Goal: Information Seeking & Learning: Learn about a topic

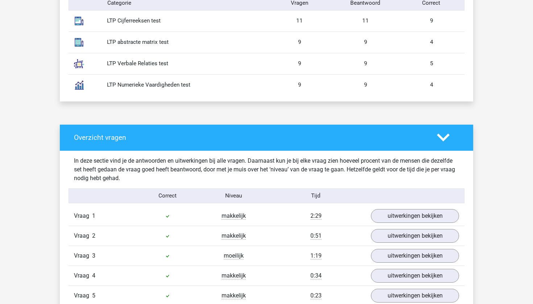
scroll to position [440, 0]
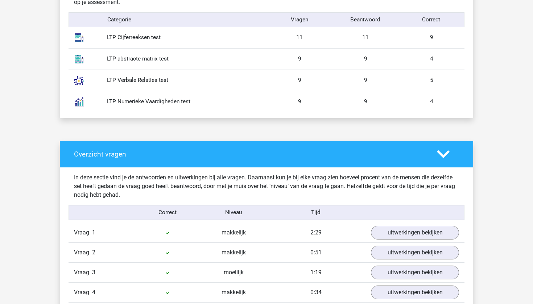
click at [296, 146] on div "Overzicht vragen" at bounding box center [266, 154] width 413 height 26
click at [107, 151] on h4 "Overzicht vragen" at bounding box center [250, 154] width 352 height 8
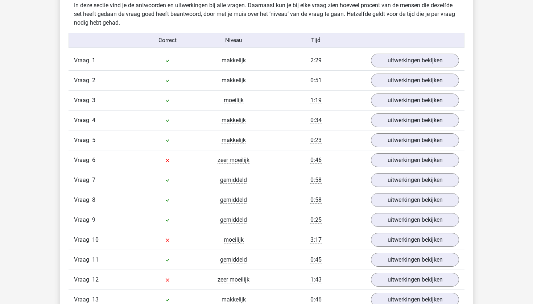
scroll to position [620, 0]
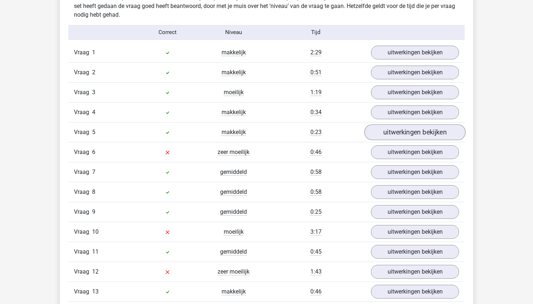
click at [418, 130] on link "uitwerkingen bekijken" at bounding box center [414, 132] width 101 height 16
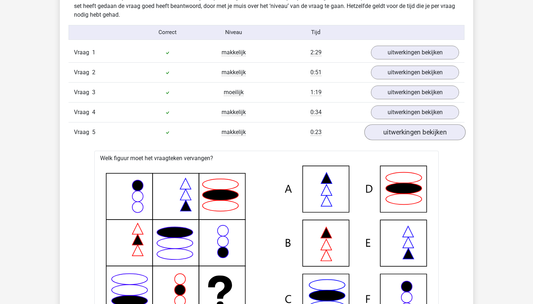
click at [418, 130] on link "uitwerkingen bekijken" at bounding box center [414, 132] width 101 height 16
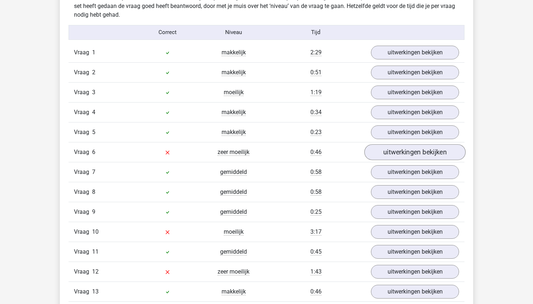
click at [414, 152] on link "uitwerkingen bekijken" at bounding box center [414, 152] width 101 height 16
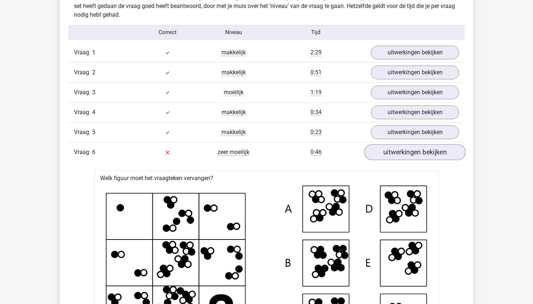
click at [414, 152] on link "uitwerkingen bekijken" at bounding box center [414, 152] width 101 height 16
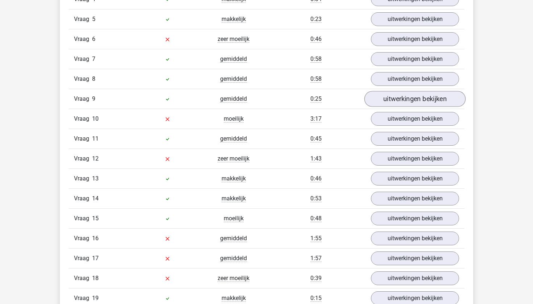
scroll to position [734, 0]
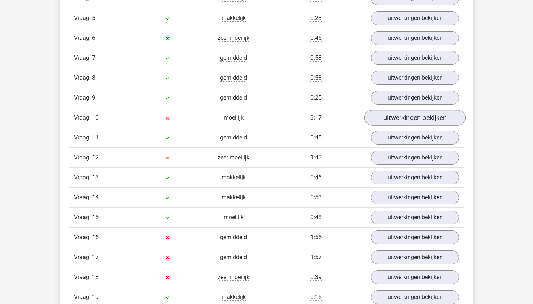
click at [424, 122] on link "uitwerkingen bekijken" at bounding box center [414, 118] width 101 height 16
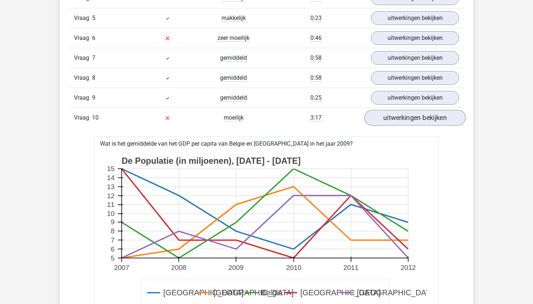
click at [424, 122] on link "uitwerkingen bekijken" at bounding box center [414, 118] width 101 height 16
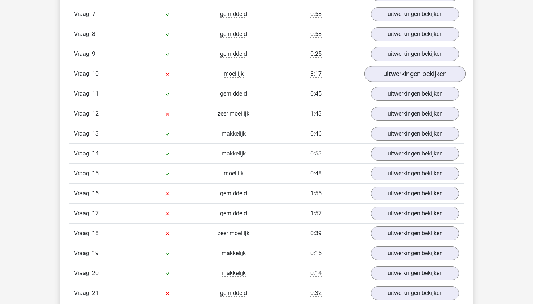
scroll to position [781, 0]
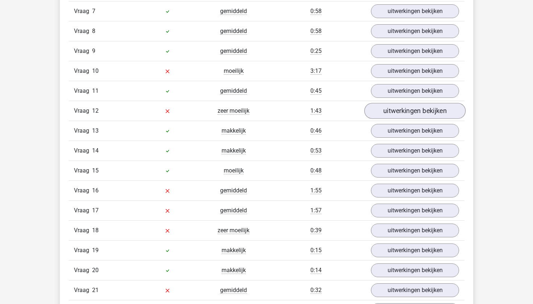
click at [422, 112] on link "uitwerkingen bekijken" at bounding box center [414, 111] width 101 height 16
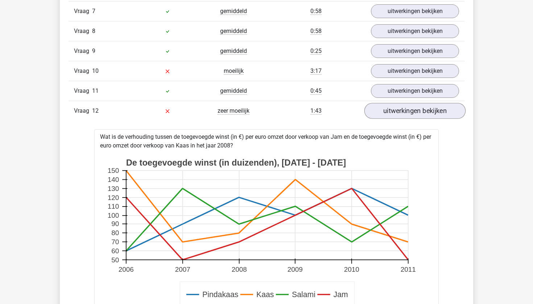
click at [422, 112] on link "uitwerkingen bekijken" at bounding box center [414, 111] width 101 height 16
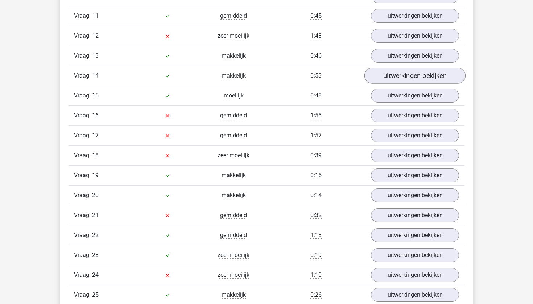
scroll to position [856, 0]
click at [429, 113] on link "uitwerkingen bekijken" at bounding box center [414, 115] width 101 height 16
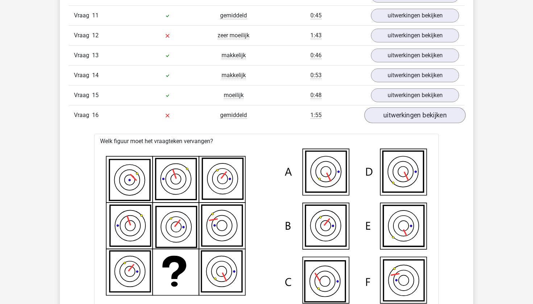
click at [429, 113] on link "uitwerkingen bekijken" at bounding box center [414, 115] width 101 height 16
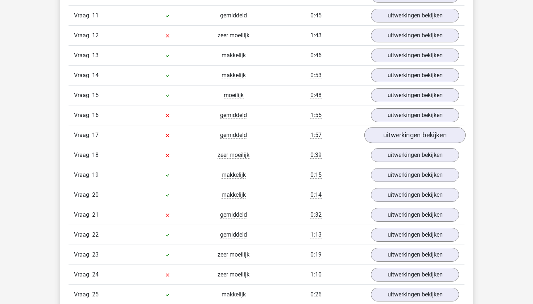
click at [422, 135] on link "uitwerkingen bekijken" at bounding box center [414, 135] width 101 height 16
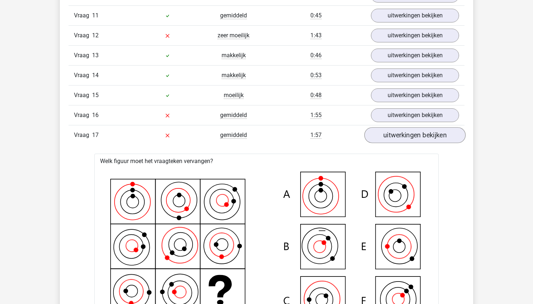
click at [422, 135] on link "uitwerkingen bekijken" at bounding box center [414, 135] width 101 height 16
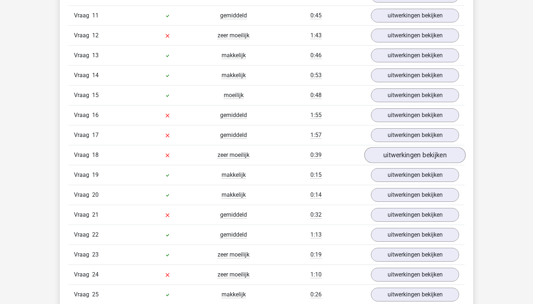
click at [415, 153] on link "uitwerkingen bekijken" at bounding box center [414, 155] width 101 height 16
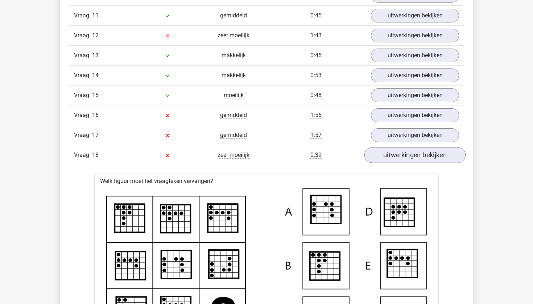
click at [415, 153] on link "uitwerkingen bekijken" at bounding box center [414, 155] width 101 height 16
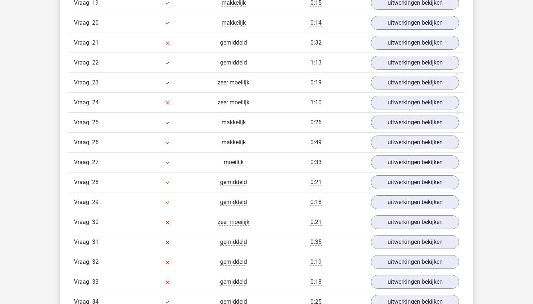
scroll to position [1029, 0]
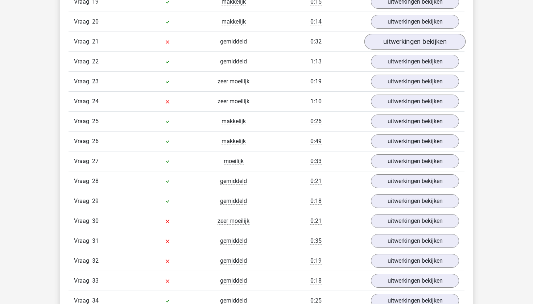
click at [400, 37] on link "uitwerkingen bekijken" at bounding box center [414, 42] width 101 height 16
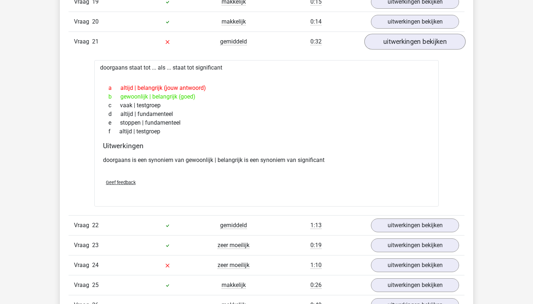
click at [400, 37] on link "uitwerkingen bekijken" at bounding box center [414, 42] width 101 height 16
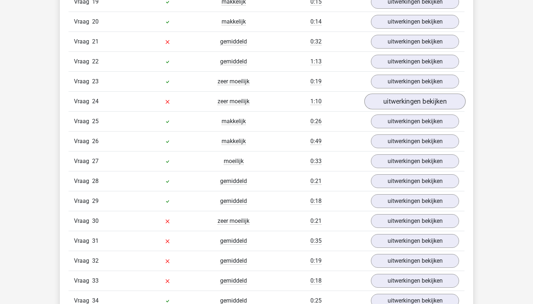
click at [385, 105] on link "uitwerkingen bekijken" at bounding box center [414, 101] width 101 height 16
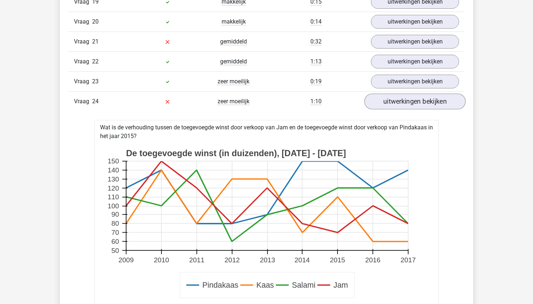
click at [385, 105] on link "uitwerkingen bekijken" at bounding box center [414, 101] width 101 height 16
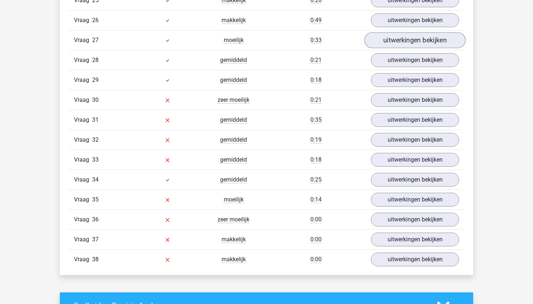
scroll to position [1152, 0]
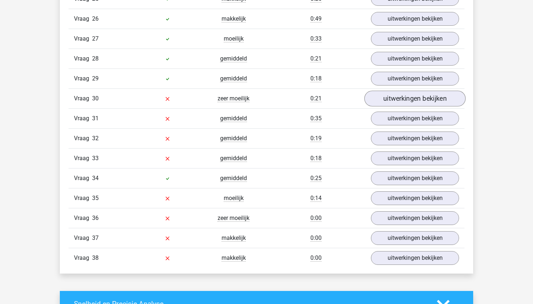
click at [398, 103] on link "uitwerkingen bekijken" at bounding box center [414, 99] width 101 height 16
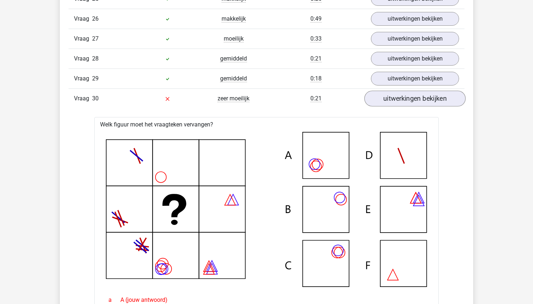
click at [398, 103] on link "uitwerkingen bekijken" at bounding box center [414, 99] width 101 height 16
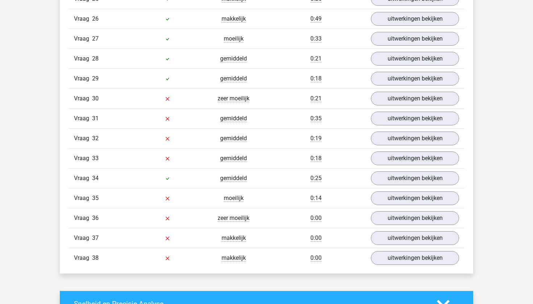
click at [392, 129] on div "Vraag 32 gemiddeld 0:19 uitwerkingen bekijken" at bounding box center [266, 138] width 396 height 20
click at [399, 122] on link "uitwerkingen bekijken" at bounding box center [414, 119] width 101 height 16
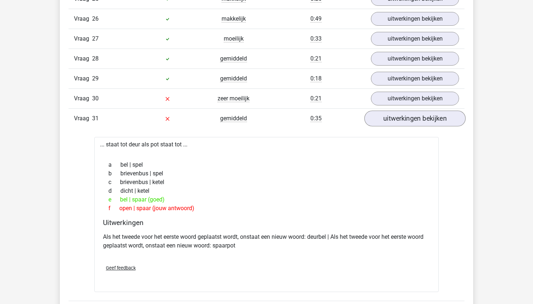
click at [399, 122] on link "uitwerkingen bekijken" at bounding box center [414, 119] width 101 height 16
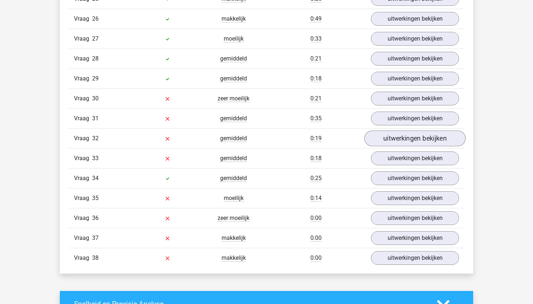
click at [398, 136] on link "uitwerkingen bekijken" at bounding box center [414, 138] width 101 height 16
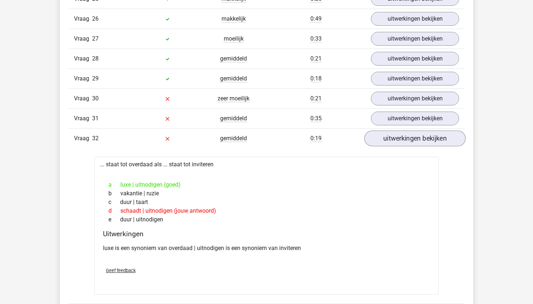
click at [399, 135] on link "uitwerkingen bekijken" at bounding box center [414, 138] width 101 height 16
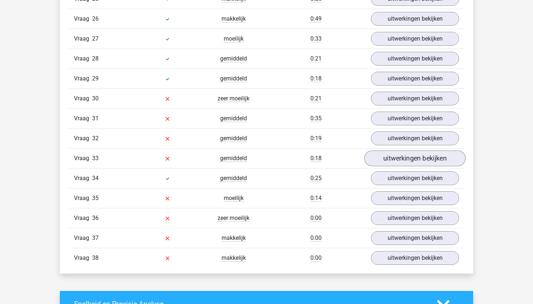
click at [402, 153] on link "uitwerkingen bekijken" at bounding box center [414, 158] width 101 height 16
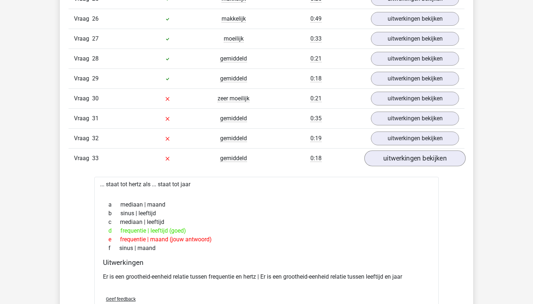
click at [402, 153] on link "uitwerkingen bekijken" at bounding box center [414, 158] width 101 height 16
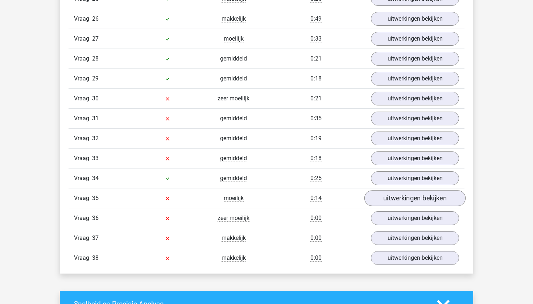
click at [399, 197] on link "uitwerkingen bekijken" at bounding box center [414, 198] width 101 height 16
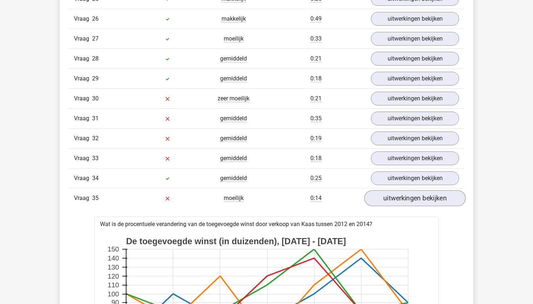
click at [399, 197] on link "uitwerkingen bekijken" at bounding box center [414, 198] width 101 height 16
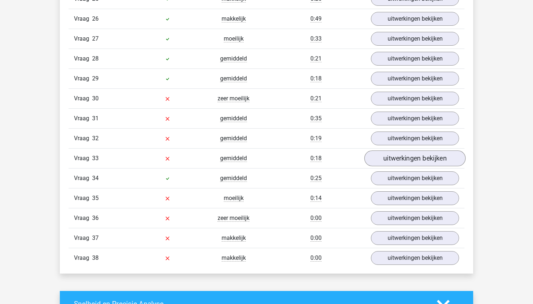
click at [417, 154] on link "uitwerkingen bekijken" at bounding box center [414, 158] width 101 height 16
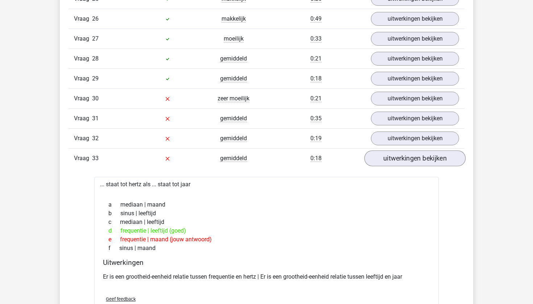
click at [417, 154] on link "uitwerkingen bekijken" at bounding box center [414, 158] width 101 height 16
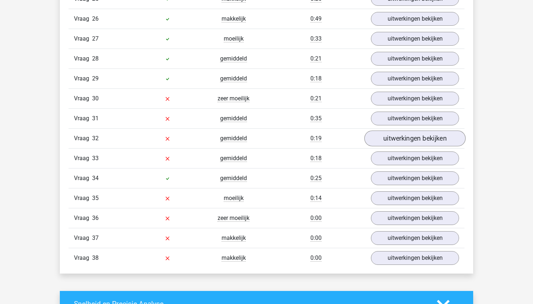
click at [424, 137] on link "uitwerkingen bekijken" at bounding box center [414, 138] width 101 height 16
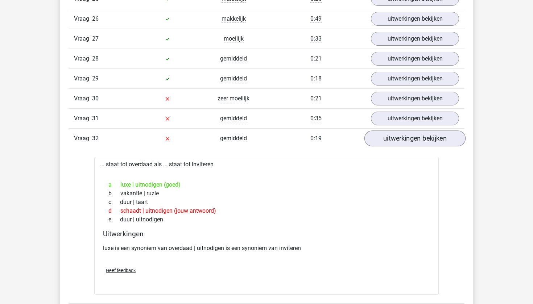
click at [424, 137] on link "uitwerkingen bekijken" at bounding box center [414, 138] width 101 height 16
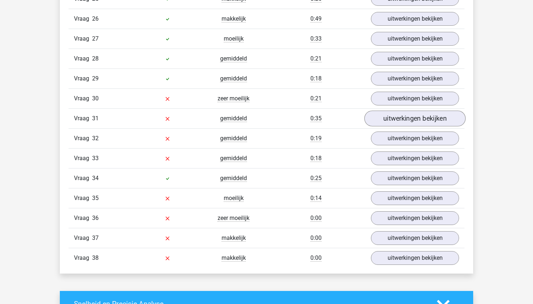
click at [426, 122] on link "uitwerkingen bekijken" at bounding box center [414, 119] width 101 height 16
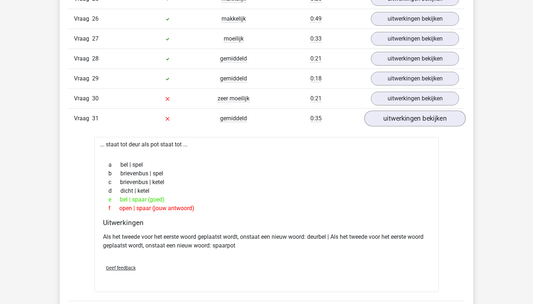
click at [426, 122] on link "uitwerkingen bekijken" at bounding box center [414, 119] width 101 height 16
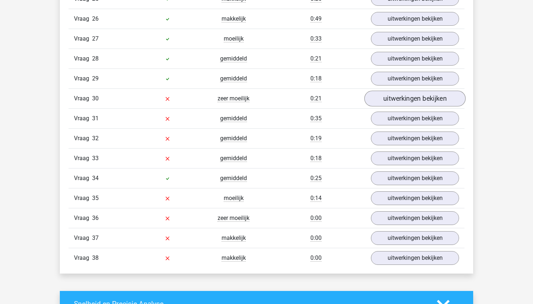
click at [436, 100] on link "uitwerkingen bekijken" at bounding box center [414, 99] width 101 height 16
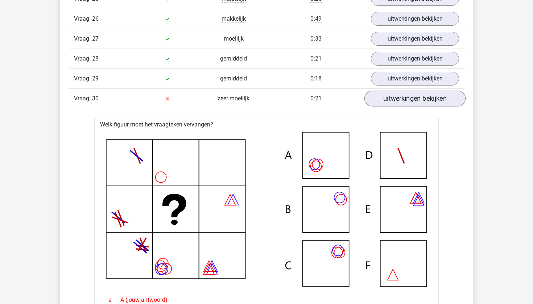
click at [436, 100] on link "uitwerkingen bekijken" at bounding box center [414, 99] width 101 height 16
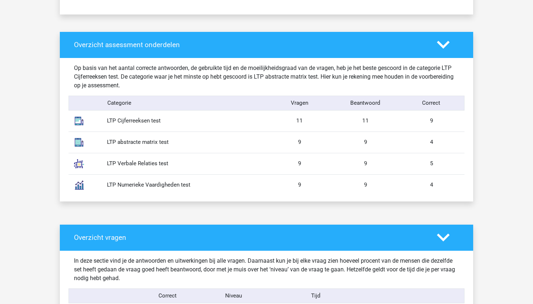
scroll to position [358, 0]
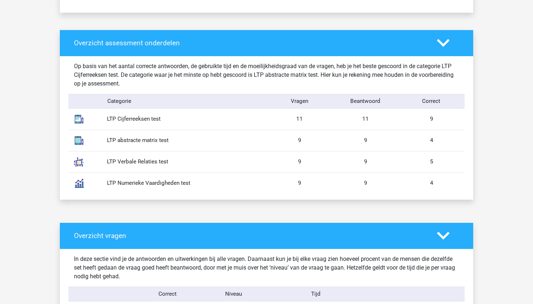
click at [438, 237] on icon at bounding box center [443, 235] width 13 height 13
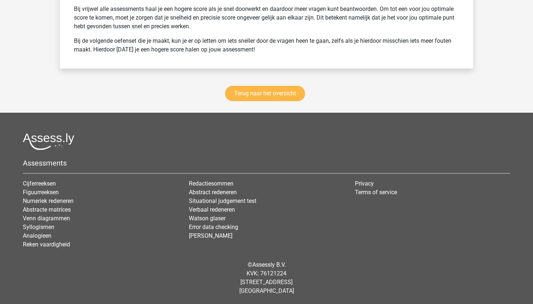
scroll to position [940, 0]
click at [287, 97] on link "Terug naar het overzicht" at bounding box center [265, 93] width 80 height 15
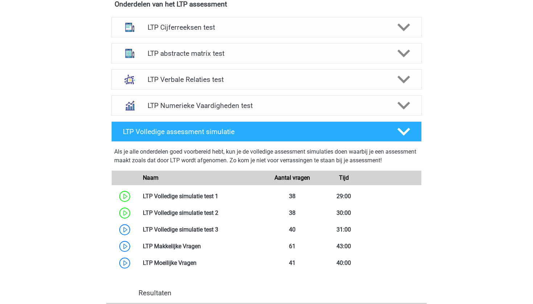
scroll to position [292, 0]
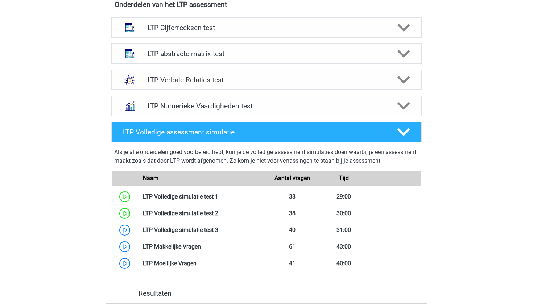
click at [251, 53] on h4 "LTP abstracte matrix test" at bounding box center [265, 54] width 237 height 8
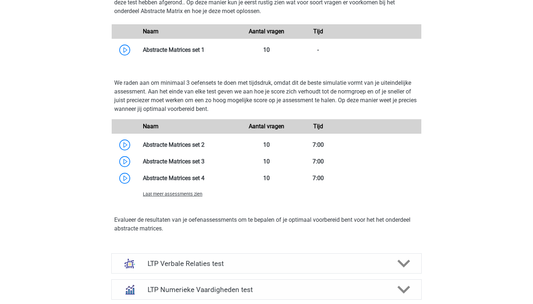
scroll to position [494, 0]
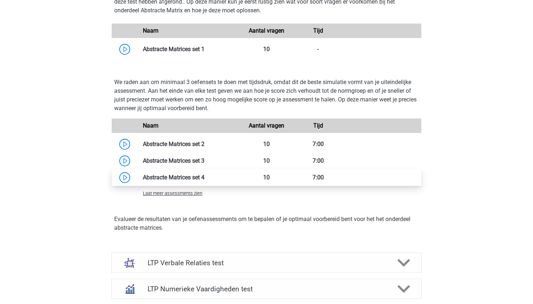
click at [204, 178] on link at bounding box center [204, 177] width 0 height 7
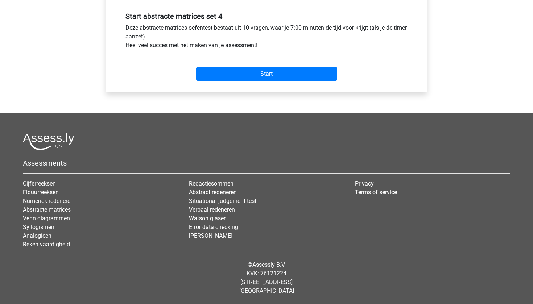
scroll to position [269, 0]
click at [267, 75] on input "Start" at bounding box center [266, 74] width 141 height 14
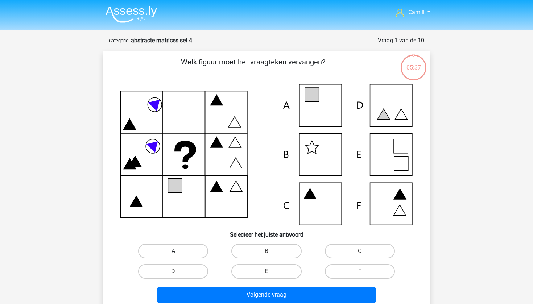
click at [196, 247] on label "A" at bounding box center [173, 251] width 70 height 14
click at [178, 251] on input "A" at bounding box center [175, 253] width 5 height 5
radio input "true"
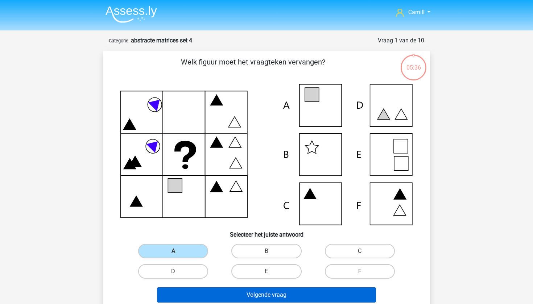
click at [199, 292] on button "Volgende vraag" at bounding box center [266, 294] width 219 height 15
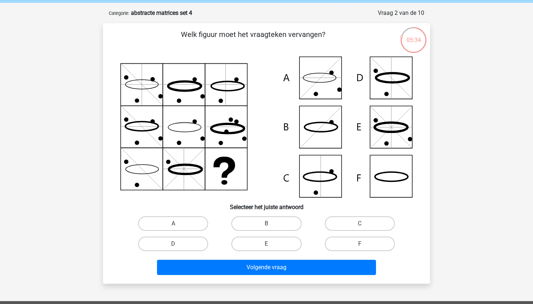
scroll to position [28, 0]
click at [340, 213] on div "C" at bounding box center [359, 223] width 93 height 20
click at [337, 222] on label "C" at bounding box center [360, 223] width 70 height 14
click at [359, 224] on input "C" at bounding box center [361, 226] width 5 height 5
radio input "true"
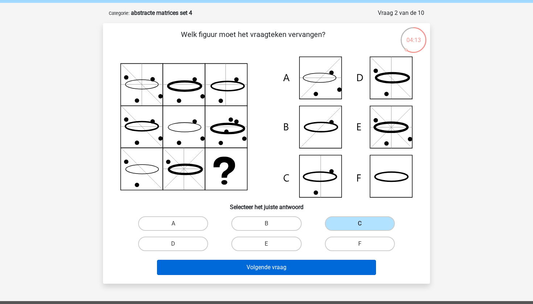
click at [308, 268] on button "Volgende vraag" at bounding box center [266, 267] width 219 height 15
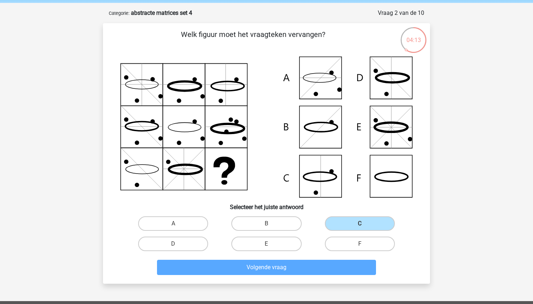
scroll to position [36, 0]
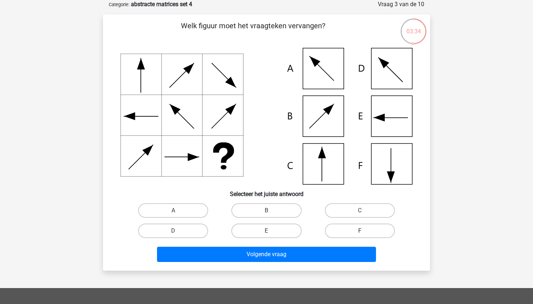
click at [353, 232] on label "F" at bounding box center [360, 231] width 70 height 14
click at [359, 232] on input "F" at bounding box center [361, 233] width 5 height 5
radio input "true"
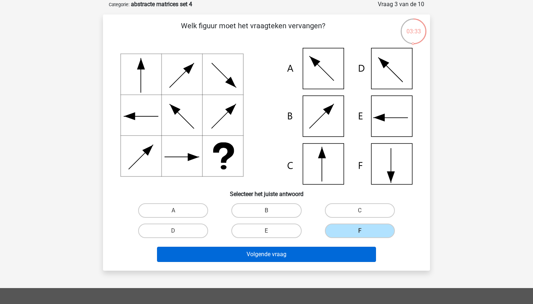
click at [341, 251] on button "Volgende vraag" at bounding box center [266, 254] width 219 height 15
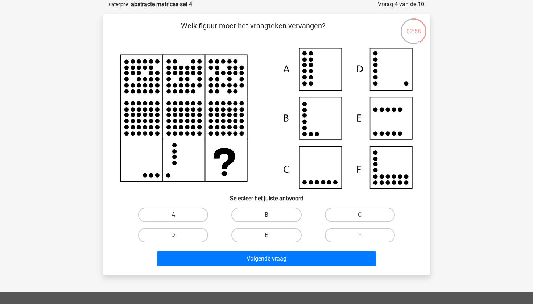
click at [181, 233] on label "D" at bounding box center [173, 235] width 70 height 14
click at [178, 235] on input "D" at bounding box center [175, 237] width 5 height 5
radio input "true"
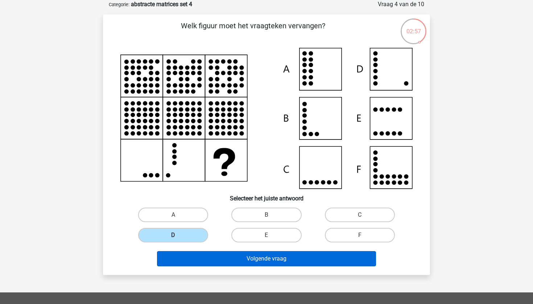
click at [196, 257] on button "Volgende vraag" at bounding box center [266, 258] width 219 height 15
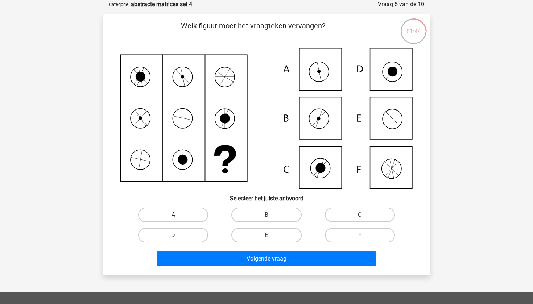
click at [201, 212] on label "A" at bounding box center [173, 215] width 70 height 14
click at [178, 215] on input "A" at bounding box center [175, 217] width 5 height 5
radio input "true"
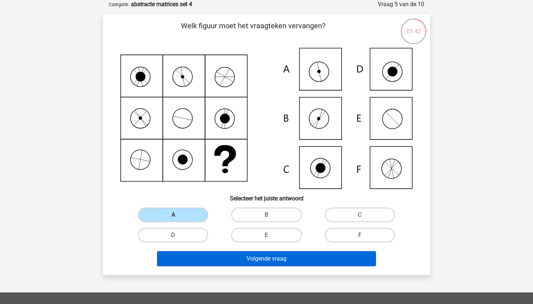
click at [199, 263] on button "Volgende vraag" at bounding box center [266, 258] width 219 height 15
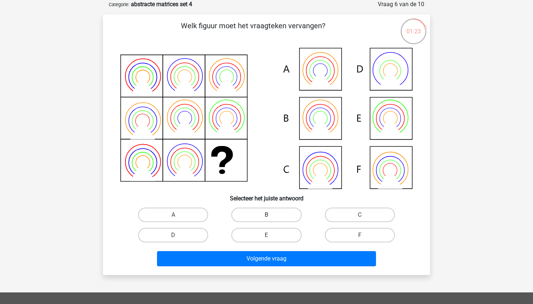
click at [257, 214] on label "B" at bounding box center [266, 215] width 70 height 14
click at [266, 215] on input "B" at bounding box center [268, 217] width 5 height 5
radio input "true"
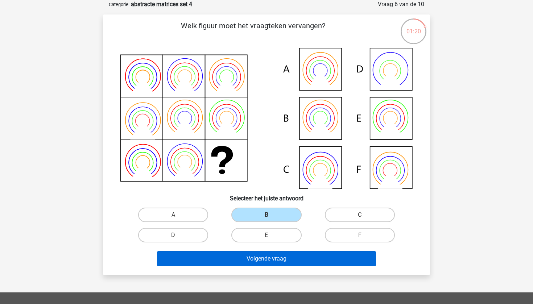
click at [260, 262] on button "Volgende vraag" at bounding box center [266, 258] width 219 height 15
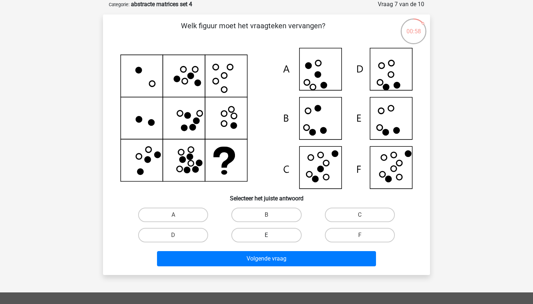
click at [286, 233] on label "E" at bounding box center [266, 235] width 70 height 14
click at [271, 235] on input "E" at bounding box center [268, 237] width 5 height 5
radio input "true"
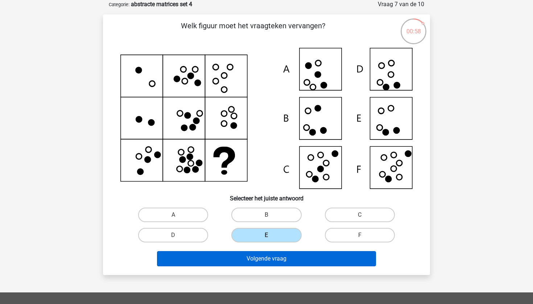
click at [286, 258] on button "Volgende vraag" at bounding box center [266, 258] width 219 height 15
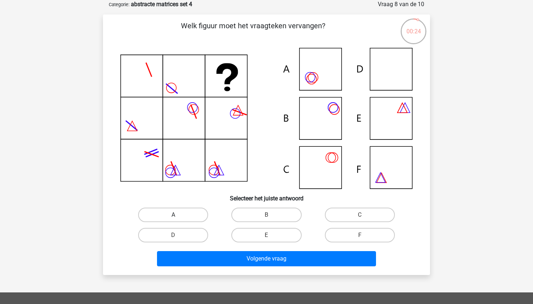
click at [180, 218] on label "A" at bounding box center [173, 215] width 70 height 14
click at [178, 218] on input "A" at bounding box center [175, 217] width 5 height 5
radio input "true"
click at [248, 209] on label "B" at bounding box center [266, 215] width 70 height 14
click at [266, 215] on input "B" at bounding box center [268, 217] width 5 height 5
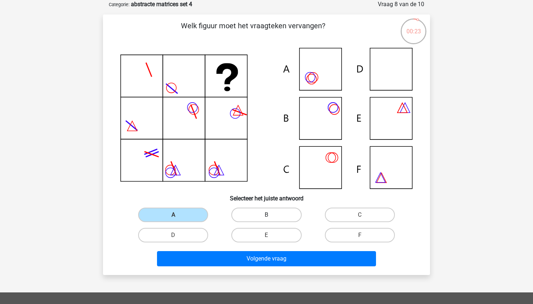
radio input "true"
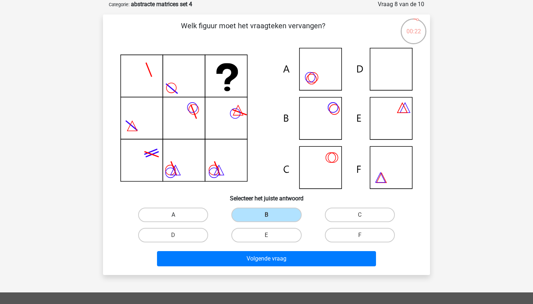
click at [194, 215] on label "A" at bounding box center [173, 215] width 70 height 14
click at [178, 215] on input "A" at bounding box center [175, 217] width 5 height 5
radio input "true"
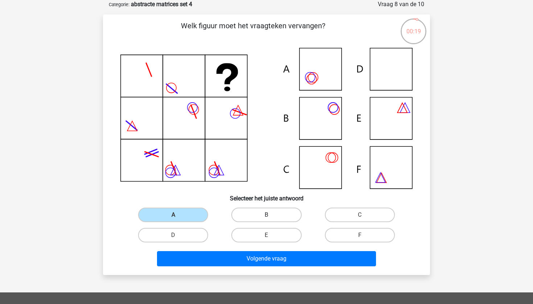
click at [246, 215] on label "B" at bounding box center [266, 215] width 70 height 14
click at [266, 215] on input "B" at bounding box center [268, 217] width 5 height 5
radio input "true"
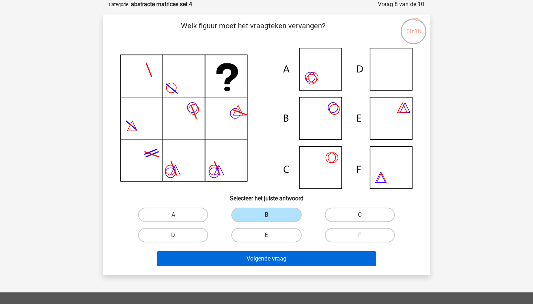
click at [242, 256] on button "Volgende vraag" at bounding box center [266, 258] width 219 height 15
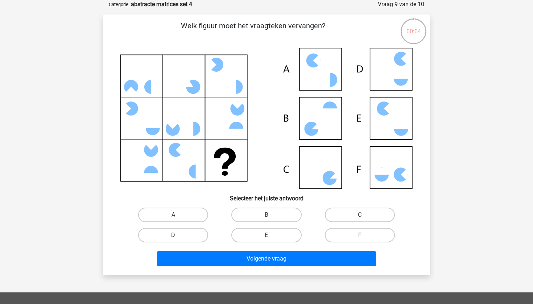
click at [188, 229] on label "D" at bounding box center [173, 235] width 70 height 14
click at [178, 235] on input "D" at bounding box center [175, 237] width 5 height 5
radio input "true"
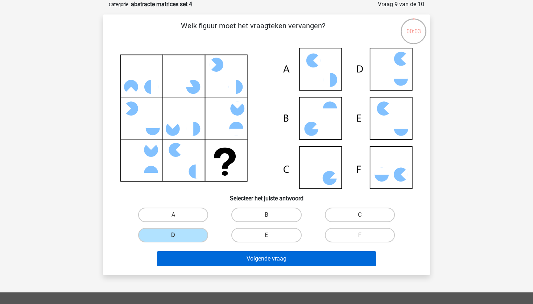
click at [189, 256] on button "Volgende vraag" at bounding box center [266, 258] width 219 height 15
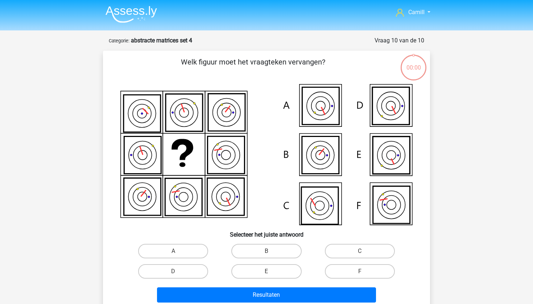
scroll to position [36, 0]
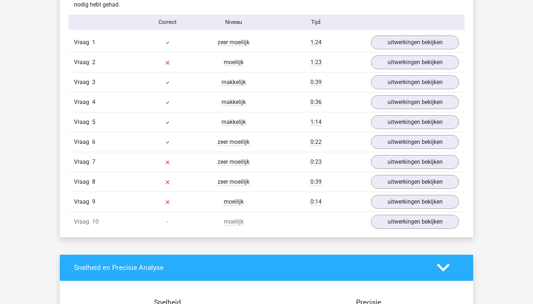
scroll to position [451, 0]
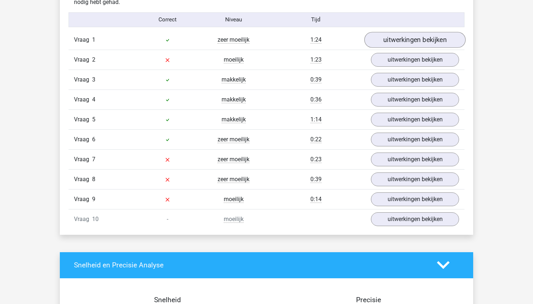
click at [378, 38] on link "uitwerkingen bekijken" at bounding box center [414, 40] width 101 height 16
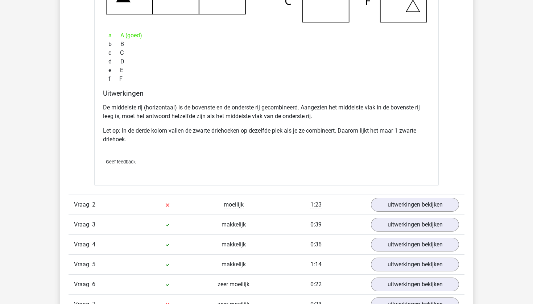
scroll to position [347, 0]
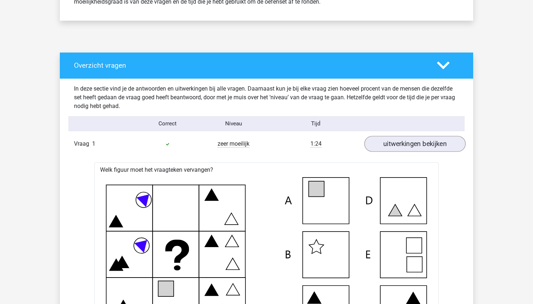
click at [381, 145] on link "uitwerkingen bekijken" at bounding box center [414, 144] width 101 height 16
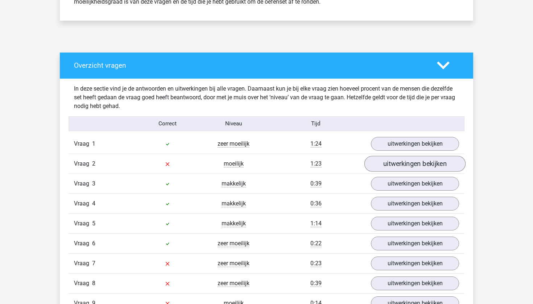
click at [385, 161] on link "uitwerkingen bekijken" at bounding box center [414, 164] width 101 height 16
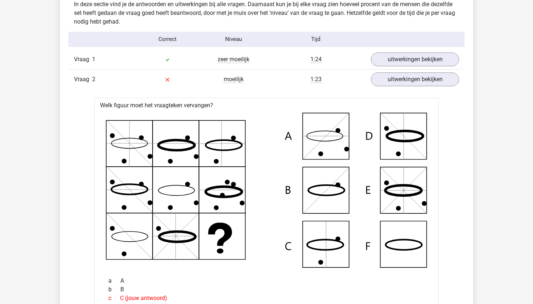
scroll to position [395, 0]
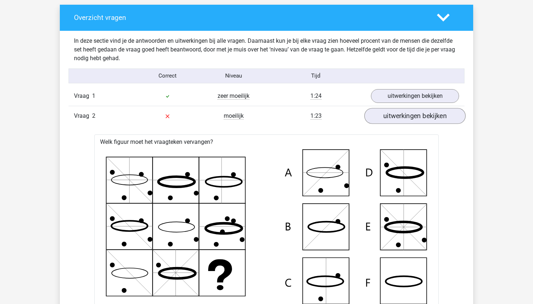
click at [388, 121] on link "uitwerkingen bekijken" at bounding box center [414, 116] width 101 height 16
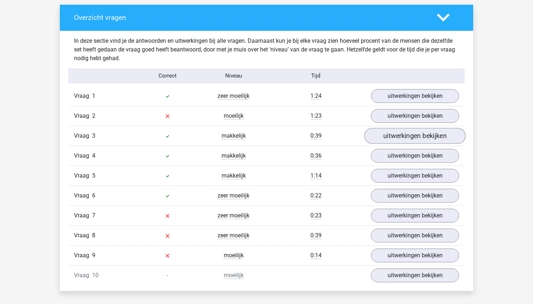
click at [384, 136] on link "uitwerkingen bekijken" at bounding box center [414, 136] width 101 height 16
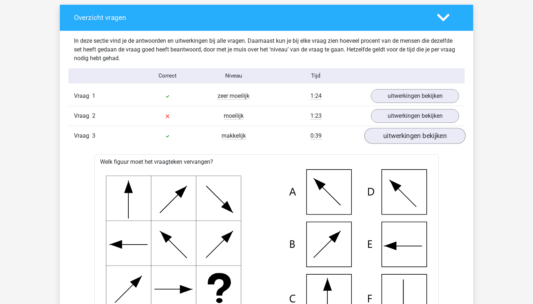
click at [384, 136] on link "uitwerkingen bekijken" at bounding box center [414, 136] width 101 height 16
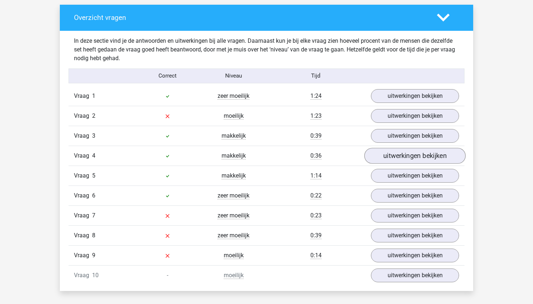
click at [382, 155] on link "uitwerkingen bekijken" at bounding box center [414, 156] width 101 height 16
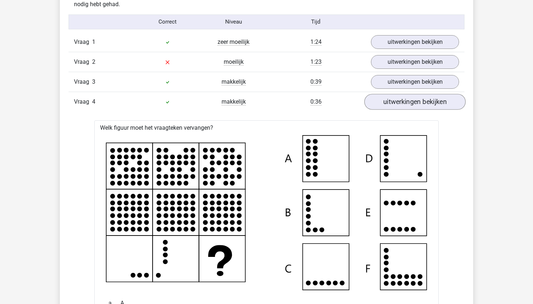
scroll to position [449, 0]
click at [399, 103] on link "uitwerkingen bekijken" at bounding box center [414, 101] width 101 height 16
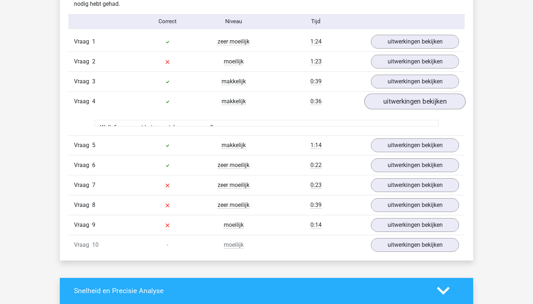
click at [399, 103] on link "uitwerkingen bekijken" at bounding box center [414, 101] width 101 height 16
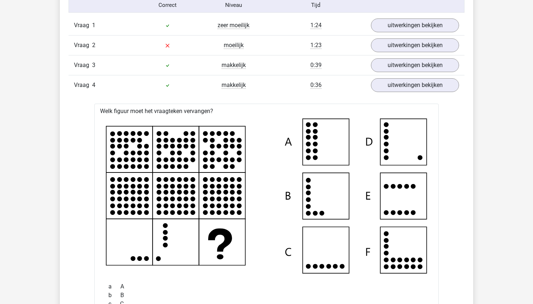
scroll to position [453, 0]
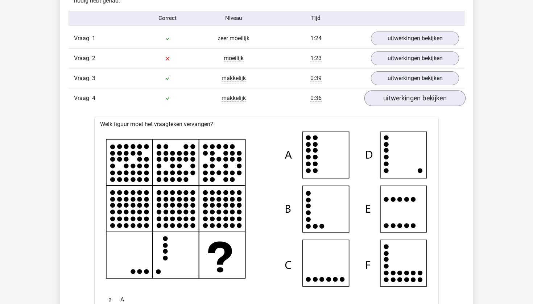
click at [403, 101] on link "uitwerkingen bekijken" at bounding box center [414, 98] width 101 height 16
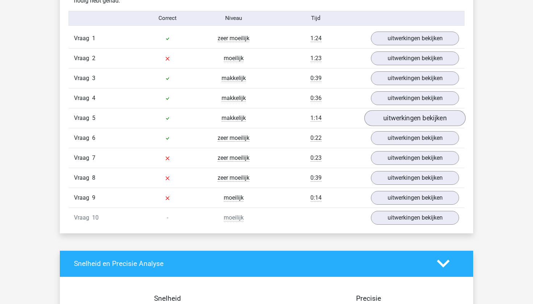
click at [403, 113] on link "uitwerkingen bekijken" at bounding box center [414, 118] width 101 height 16
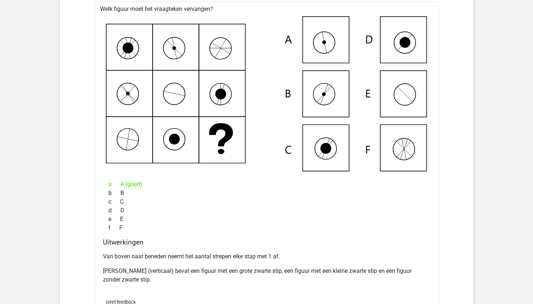
scroll to position [546, 0]
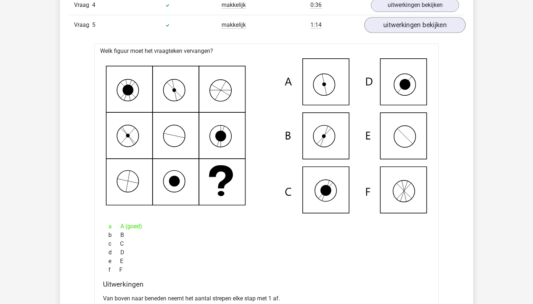
click at [376, 24] on link "uitwerkingen bekijken" at bounding box center [414, 25] width 101 height 16
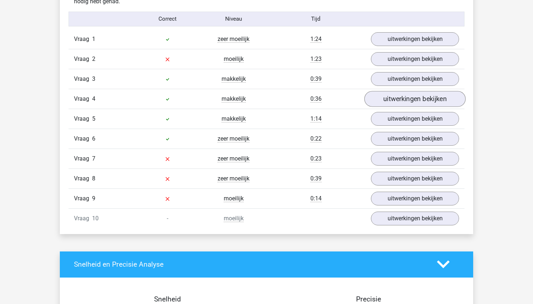
scroll to position [482, 0]
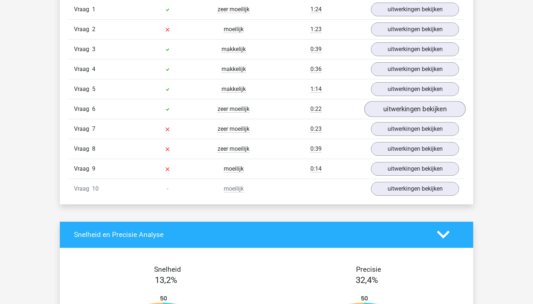
click at [400, 108] on link "uitwerkingen bekijken" at bounding box center [414, 109] width 101 height 16
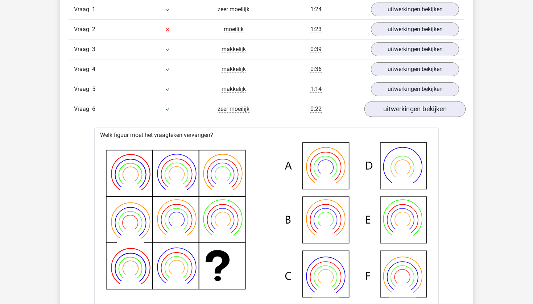
click at [400, 108] on link "uitwerkingen bekijken" at bounding box center [414, 109] width 101 height 16
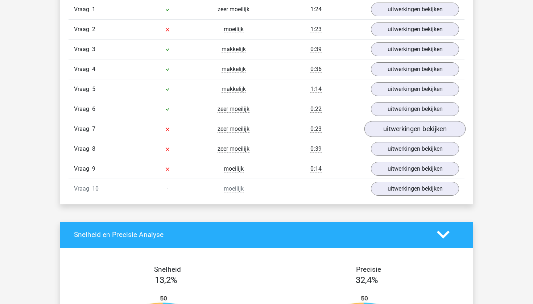
click at [396, 130] on link "uitwerkingen bekijken" at bounding box center [414, 129] width 101 height 16
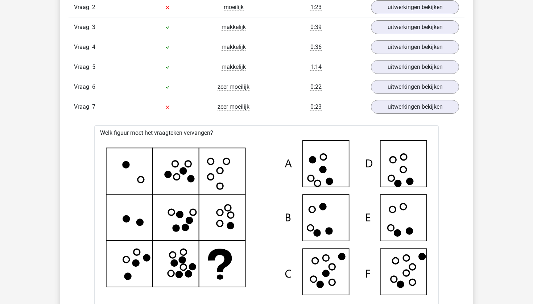
scroll to position [499, 0]
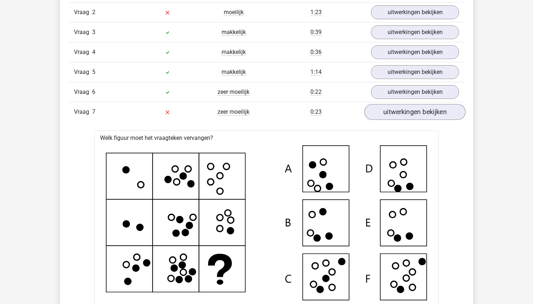
click at [386, 111] on link "uitwerkingen bekijken" at bounding box center [414, 112] width 101 height 16
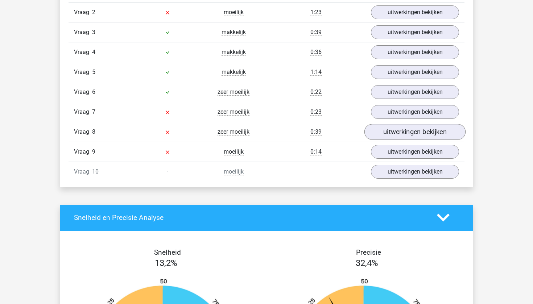
click at [388, 136] on link "uitwerkingen bekijken" at bounding box center [414, 132] width 101 height 16
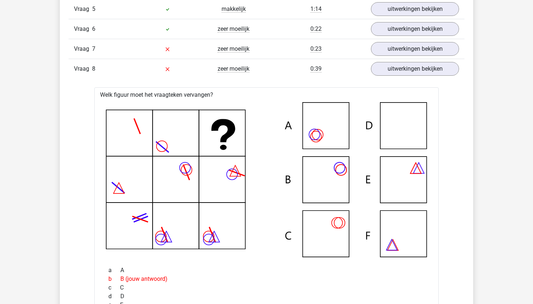
scroll to position [554, 0]
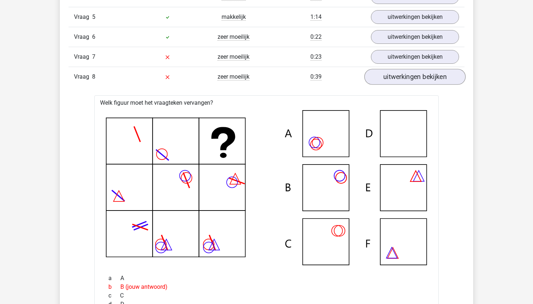
click at [391, 79] on link "uitwerkingen bekijken" at bounding box center [414, 77] width 101 height 16
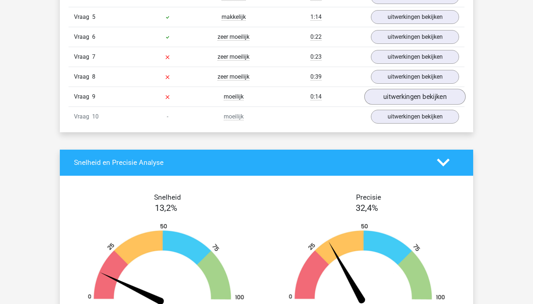
click at [394, 91] on link "uitwerkingen bekijken" at bounding box center [414, 97] width 101 height 16
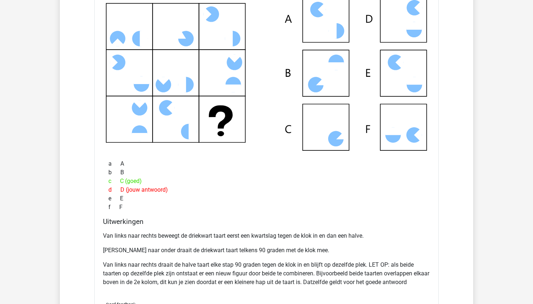
scroll to position [689, 0]
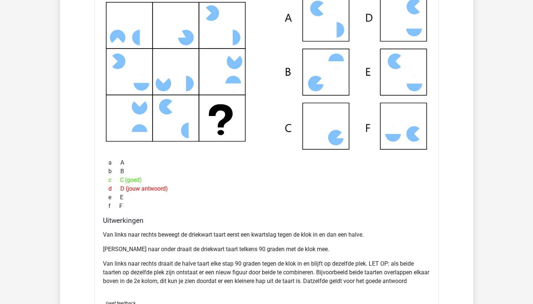
click at [156, 89] on icon at bounding box center [266, 72] width 321 height 155
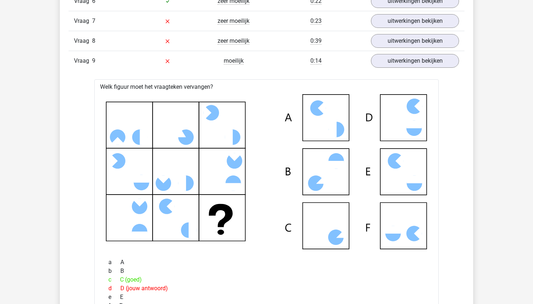
scroll to position [575, 0]
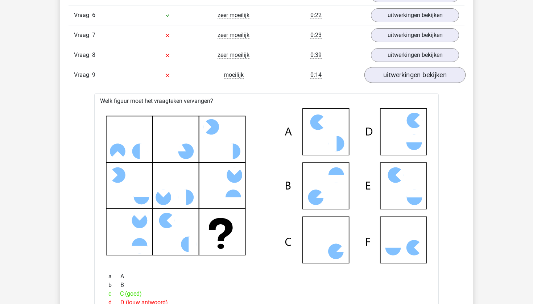
click at [380, 79] on link "uitwerkingen bekijken" at bounding box center [414, 75] width 101 height 16
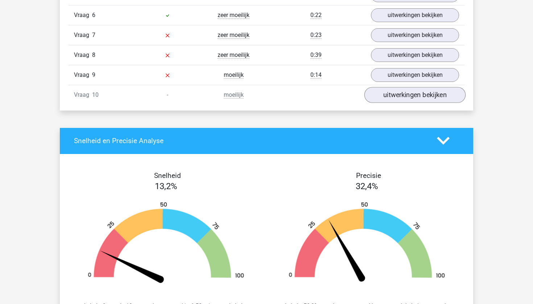
click at [385, 95] on link "uitwerkingen bekijken" at bounding box center [414, 95] width 101 height 16
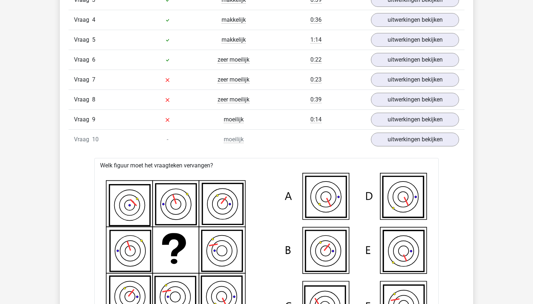
scroll to position [513, 0]
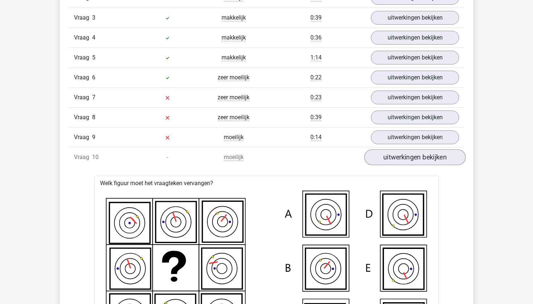
click at [398, 154] on link "uitwerkingen bekijken" at bounding box center [414, 157] width 101 height 16
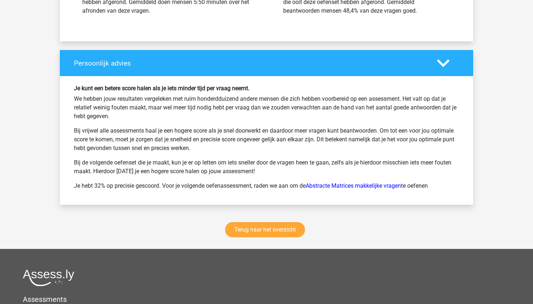
scroll to position [905, 0]
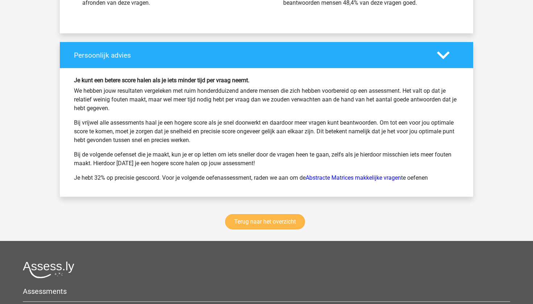
click at [278, 224] on link "Terug naar het overzicht" at bounding box center [265, 221] width 80 height 15
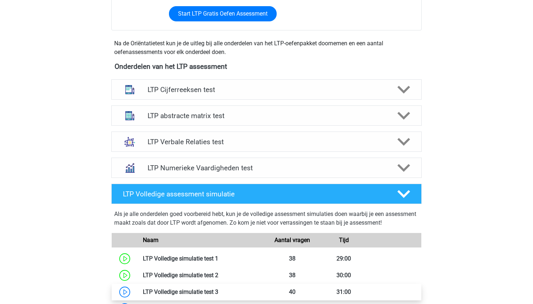
scroll to position [224, 0]
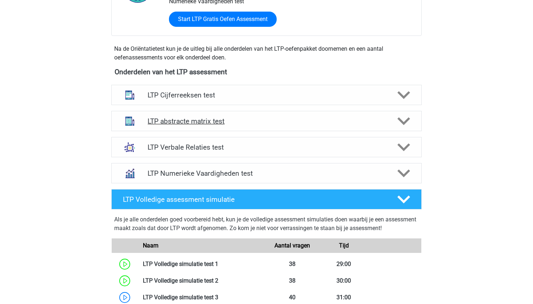
click at [314, 113] on div "LTP abstracte matrix test" at bounding box center [266, 121] width 310 height 20
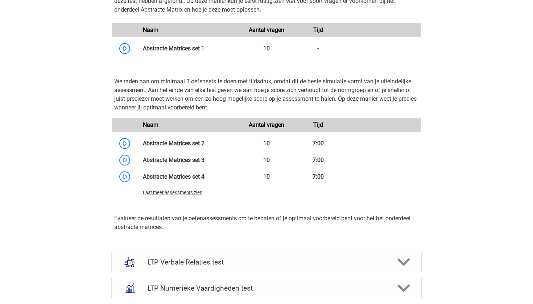
scroll to position [495, 0]
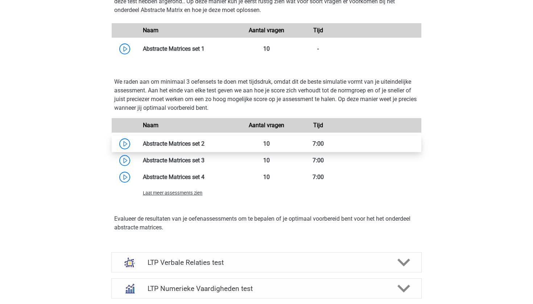
click at [204, 147] on link at bounding box center [204, 143] width 0 height 7
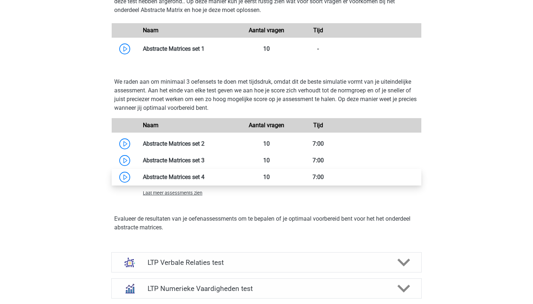
click at [204, 180] on link at bounding box center [204, 177] width 0 height 7
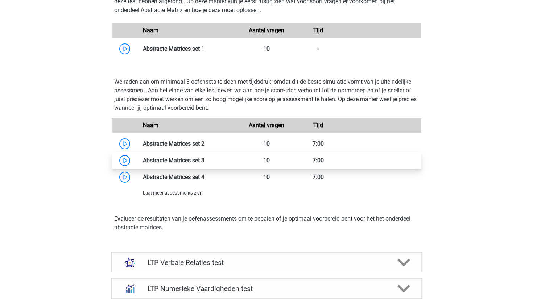
click at [204, 159] on link at bounding box center [204, 160] width 0 height 7
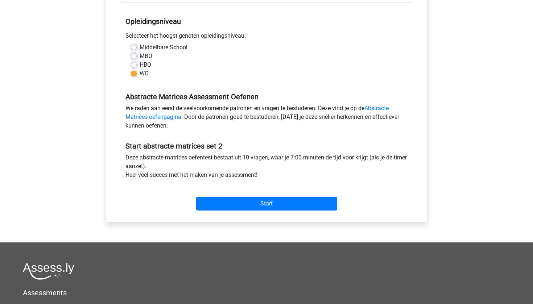
scroll to position [145, 0]
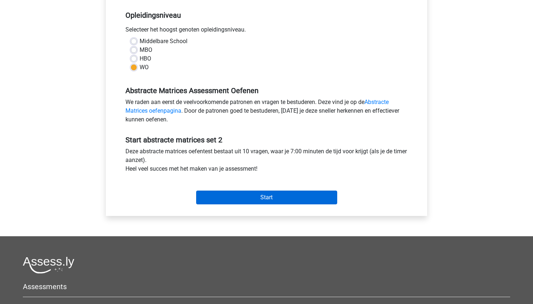
click at [212, 194] on input "Start" at bounding box center [266, 198] width 141 height 14
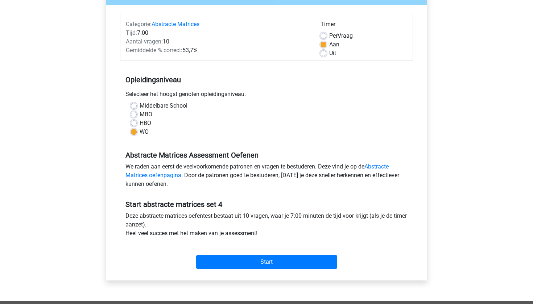
scroll to position [82, 0]
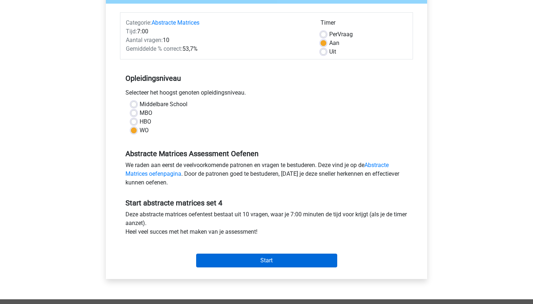
click at [231, 259] on input "Start" at bounding box center [266, 261] width 141 height 14
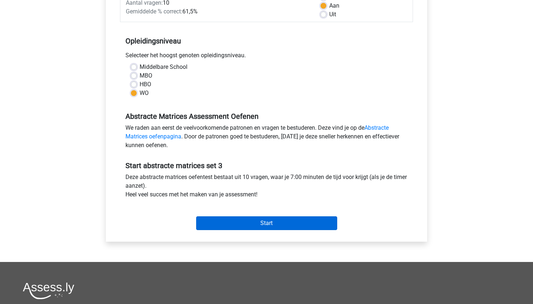
scroll to position [121, 0]
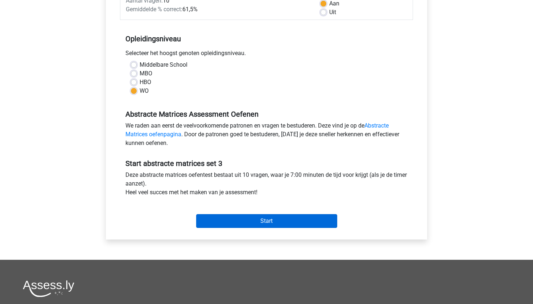
click at [265, 222] on input "Start" at bounding box center [266, 221] width 141 height 14
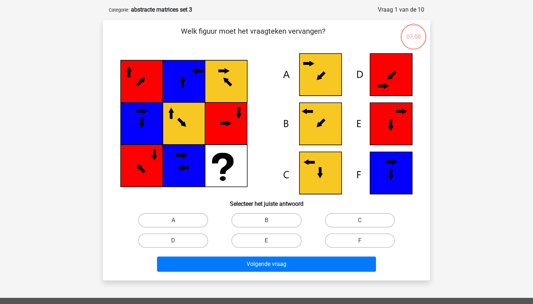
scroll to position [31, 0]
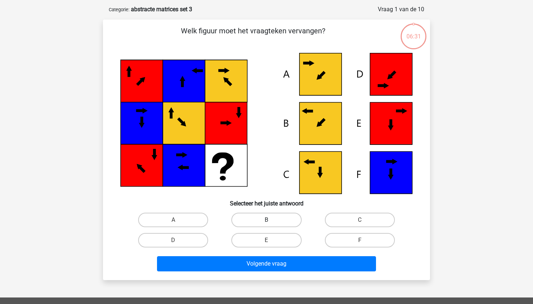
click at [267, 219] on label "B" at bounding box center [266, 220] width 70 height 14
click at [267, 220] on input "B" at bounding box center [268, 222] width 5 height 5
radio input "true"
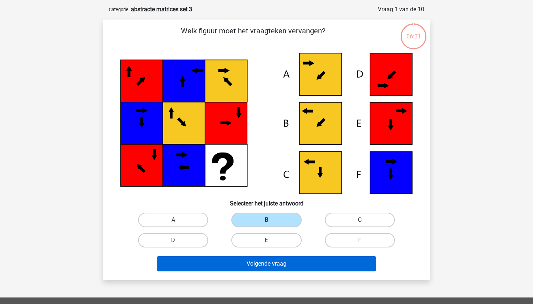
click at [265, 267] on button "Volgende vraag" at bounding box center [266, 263] width 219 height 15
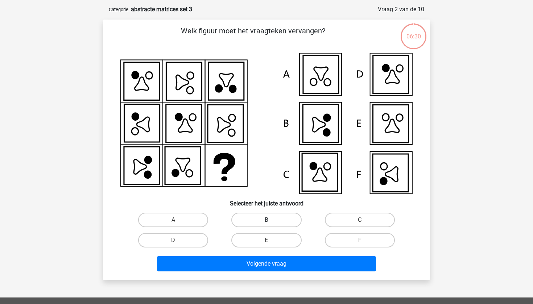
scroll to position [36, 0]
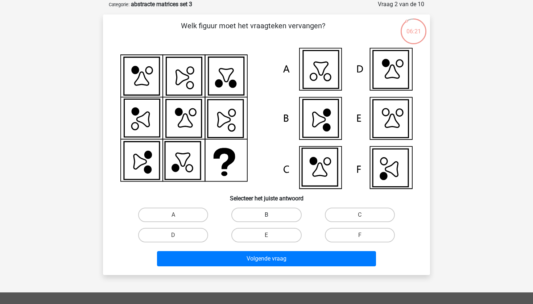
click at [277, 213] on label "B" at bounding box center [266, 215] width 70 height 14
click at [271, 215] on input "B" at bounding box center [268, 217] width 5 height 5
radio input "true"
drag, startPoint x: 289, startPoint y: 262, endPoint x: 274, endPoint y: 180, distance: 82.9
click at [274, 180] on div "Welk figuur moet het vraagteken vervangen?" at bounding box center [266, 144] width 321 height 249
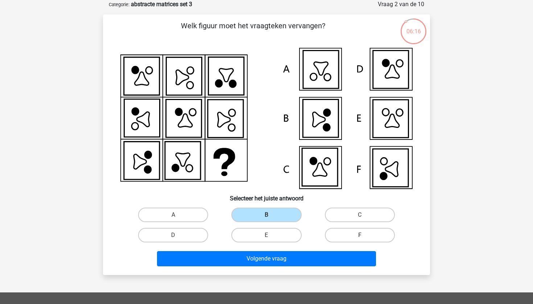
click at [343, 232] on label "F" at bounding box center [360, 235] width 70 height 14
click at [359, 235] on input "F" at bounding box center [361, 237] width 5 height 5
radio input "true"
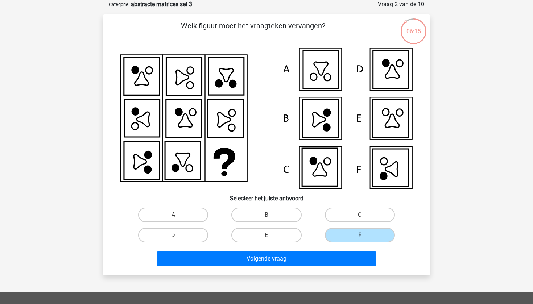
click at [343, 232] on label "F" at bounding box center [360, 235] width 70 height 14
click at [359, 235] on input "F" at bounding box center [361, 237] width 5 height 5
click at [337, 234] on label "F" at bounding box center [360, 235] width 70 height 14
click at [359, 235] on input "F" at bounding box center [361, 237] width 5 height 5
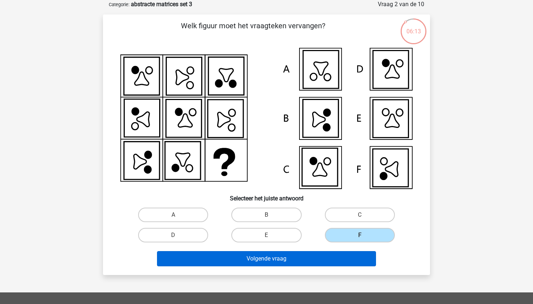
click at [321, 257] on button "Volgende vraag" at bounding box center [266, 258] width 219 height 15
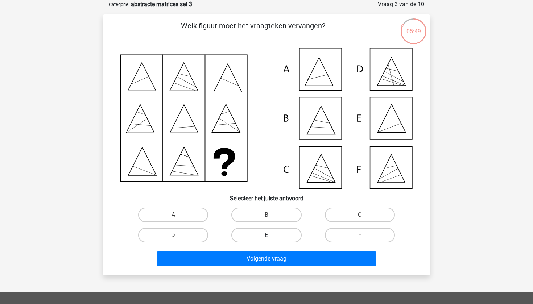
click at [271, 231] on label "E" at bounding box center [266, 235] width 70 height 14
click at [271, 235] on input "E" at bounding box center [268, 237] width 5 height 5
radio input "true"
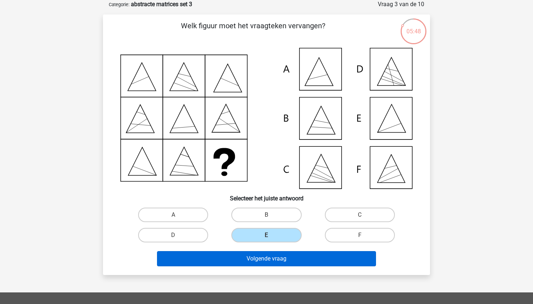
click at [275, 262] on button "Volgende vraag" at bounding box center [266, 258] width 219 height 15
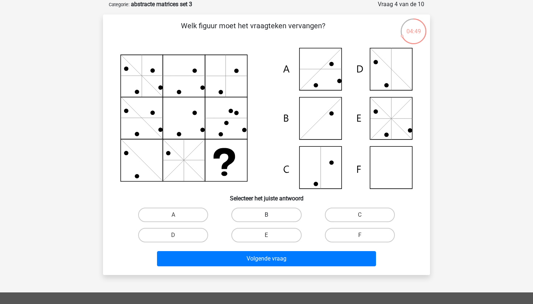
click at [284, 217] on label "B" at bounding box center [266, 215] width 70 height 14
click at [271, 217] on input "B" at bounding box center [268, 217] width 5 height 5
radio input "true"
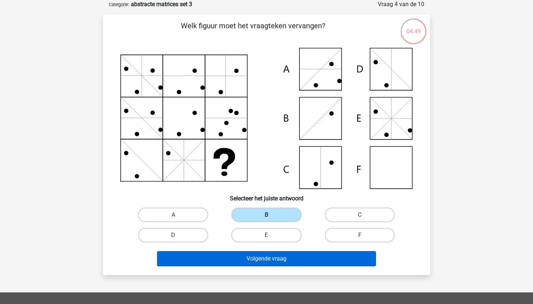
click at [276, 257] on button "Volgende vraag" at bounding box center [266, 258] width 219 height 15
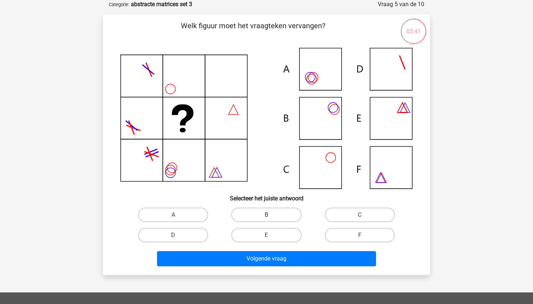
click at [255, 213] on label "B" at bounding box center [266, 215] width 70 height 14
click at [266, 215] on input "B" at bounding box center [268, 217] width 5 height 5
radio input "true"
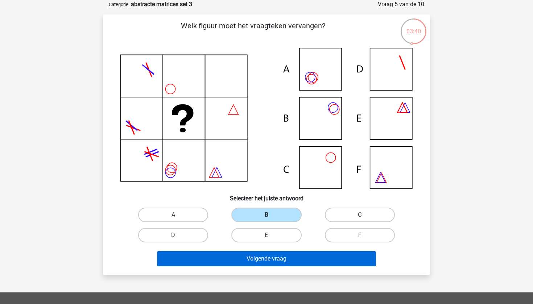
click at [248, 258] on button "Volgende vraag" at bounding box center [266, 258] width 219 height 15
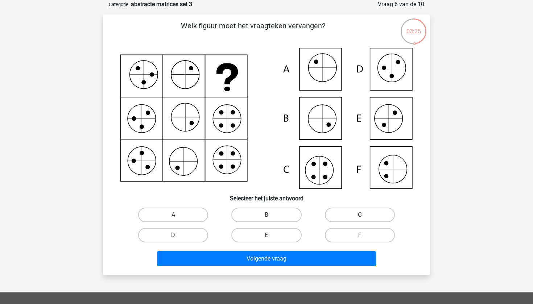
click at [358, 217] on label "C" at bounding box center [360, 215] width 70 height 14
click at [359, 217] on input "C" at bounding box center [361, 217] width 5 height 5
radio input "true"
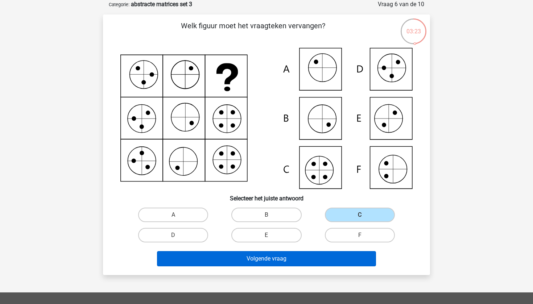
click at [312, 263] on button "Volgende vraag" at bounding box center [266, 258] width 219 height 15
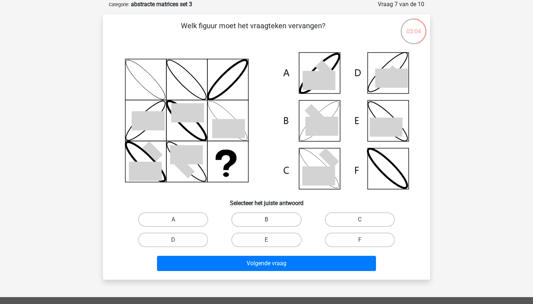
click at [268, 220] on input "B" at bounding box center [268, 222] width 5 height 5
radio input "true"
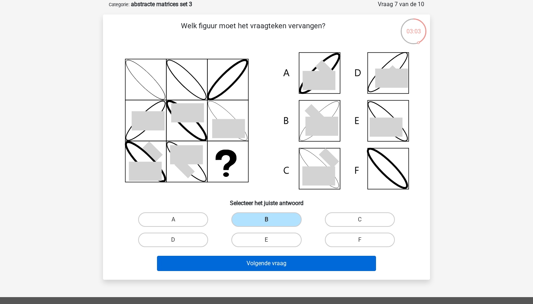
click at [266, 268] on button "Volgende vraag" at bounding box center [266, 263] width 219 height 15
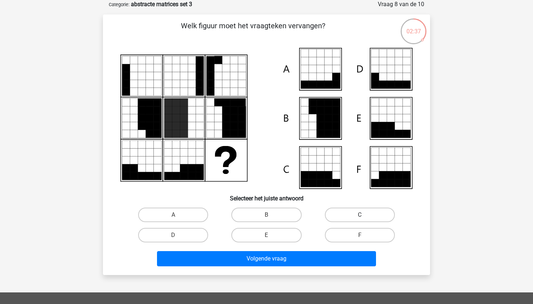
click at [337, 215] on label "C" at bounding box center [360, 215] width 70 height 14
click at [359, 215] on input "C" at bounding box center [361, 217] width 5 height 5
radio input "true"
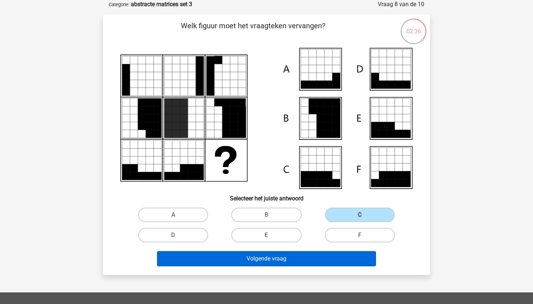
click at [306, 258] on button "Volgende vraag" at bounding box center [266, 258] width 219 height 15
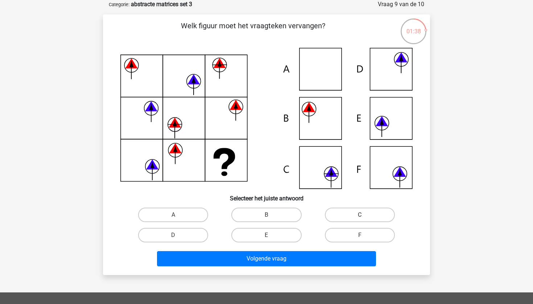
click at [349, 216] on label "C" at bounding box center [360, 215] width 70 height 14
click at [359, 216] on input "C" at bounding box center [361, 217] width 5 height 5
radio input "true"
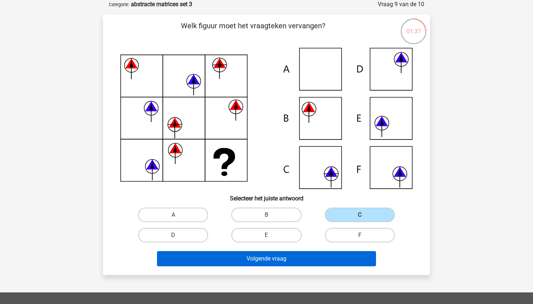
click at [341, 261] on button "Volgende vraag" at bounding box center [266, 258] width 219 height 15
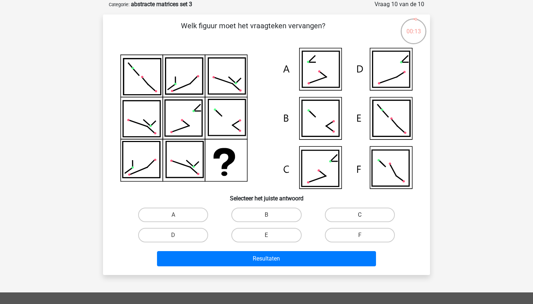
click at [352, 212] on label "C" at bounding box center [360, 215] width 70 height 14
click at [359, 215] on input "C" at bounding box center [361, 217] width 5 height 5
radio input "true"
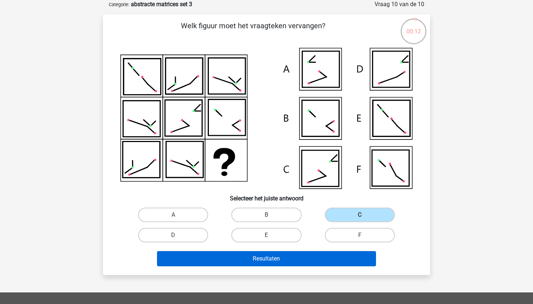
click at [340, 254] on button "Resultaten" at bounding box center [266, 258] width 219 height 15
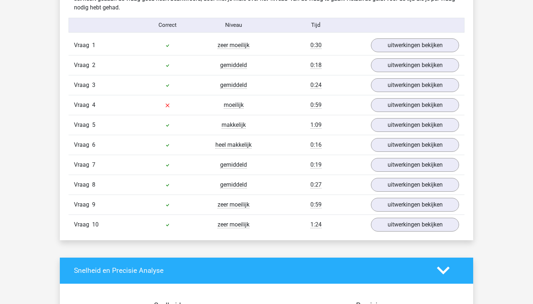
scroll to position [445, 0]
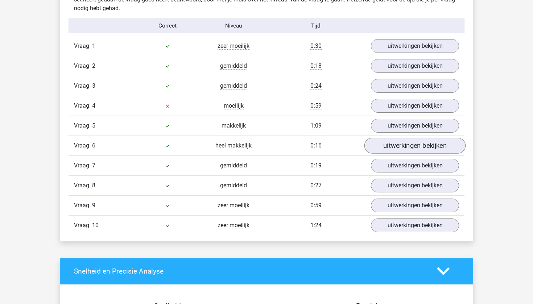
click at [380, 151] on link "uitwerkingen bekijken" at bounding box center [414, 146] width 101 height 16
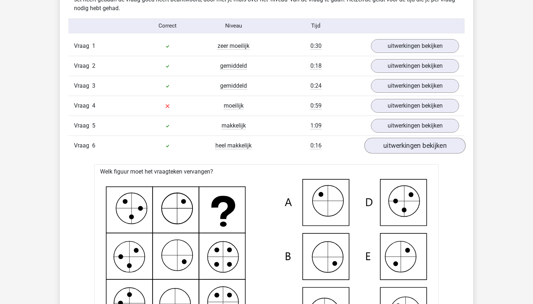
click at [380, 151] on link "uitwerkingen bekijken" at bounding box center [414, 146] width 101 height 16
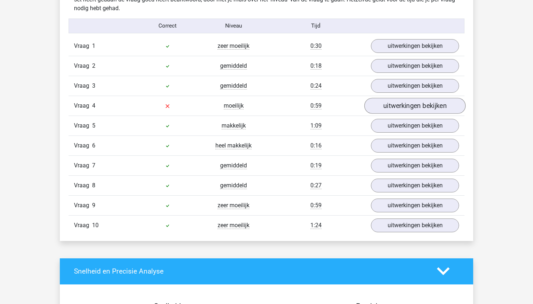
click at [380, 102] on link "uitwerkingen bekijken" at bounding box center [414, 106] width 101 height 16
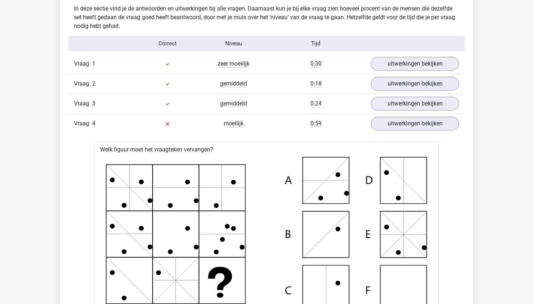
scroll to position [398, 0]
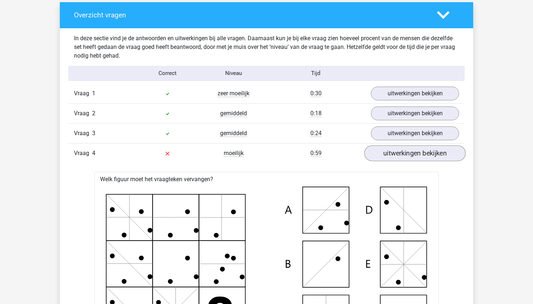
click at [386, 155] on link "uitwerkingen bekijken" at bounding box center [414, 153] width 101 height 16
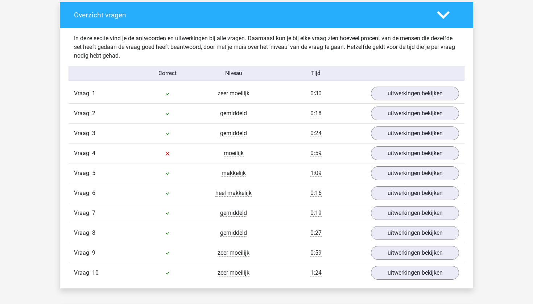
click at [421, 265] on div "Vraag 10 zeer moeilijk 1:24 uitwerkingen bekijken" at bounding box center [266, 273] width 396 height 20
click at [421, 268] on link "uitwerkingen bekijken" at bounding box center [414, 273] width 101 height 16
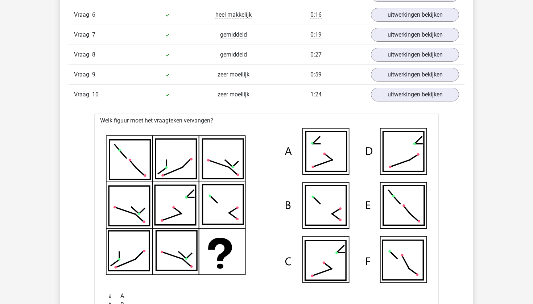
scroll to position [397, 0]
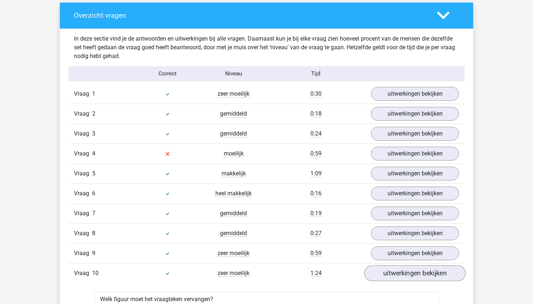
click at [410, 273] on link "uitwerkingen bekijken" at bounding box center [414, 273] width 101 height 16
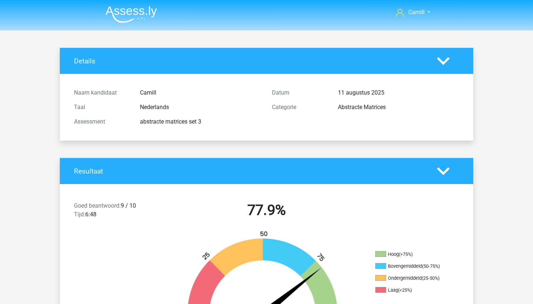
scroll to position [0, 0]
click at [442, 173] on polygon at bounding box center [443, 171] width 13 height 8
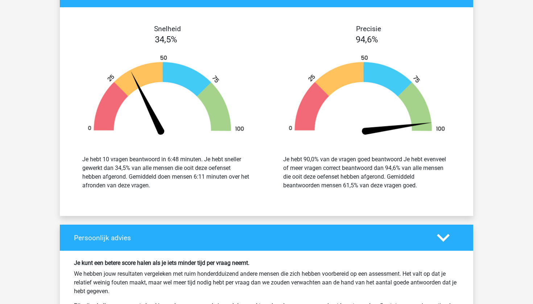
scroll to position [831, 0]
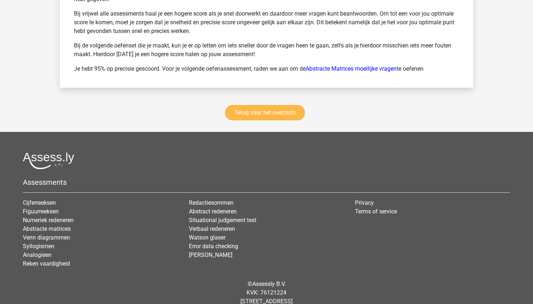
click at [284, 111] on link "Terug naar het overzicht" at bounding box center [265, 112] width 80 height 15
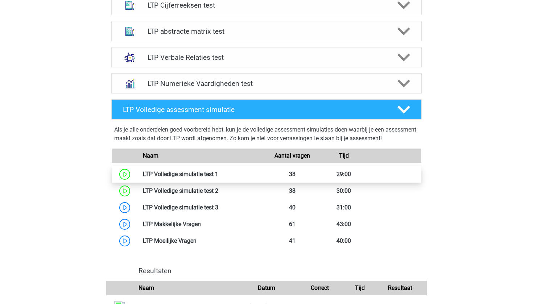
scroll to position [314, 0]
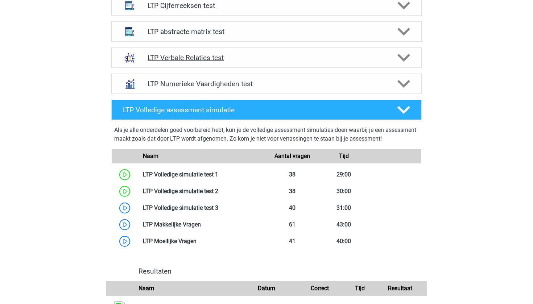
click at [272, 58] on h4 "LTP Verbale Relaties test" at bounding box center [265, 58] width 237 height 8
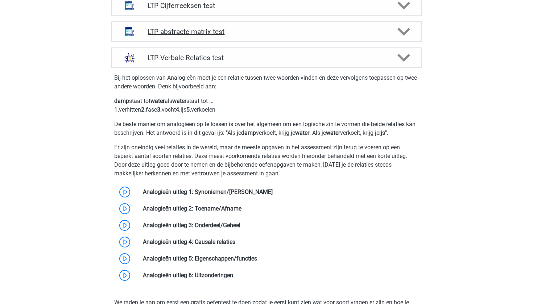
click at [258, 34] on h4 "LTP abstracte matrix test" at bounding box center [265, 32] width 237 height 8
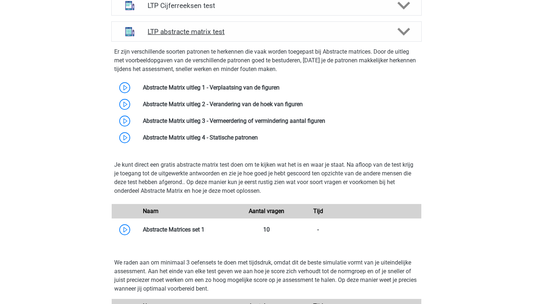
click at [258, 34] on h4 "LTP abstracte matrix test" at bounding box center [265, 32] width 237 height 8
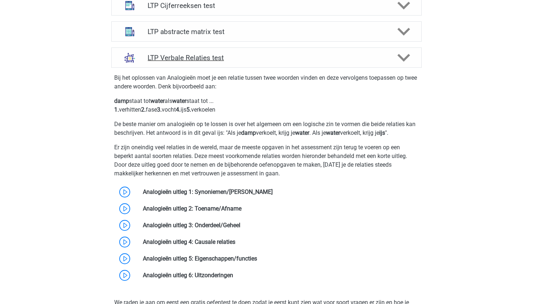
click at [258, 64] on div "LTP Verbale Relaties test" at bounding box center [266, 57] width 310 height 20
